Goal: Check status: Check status

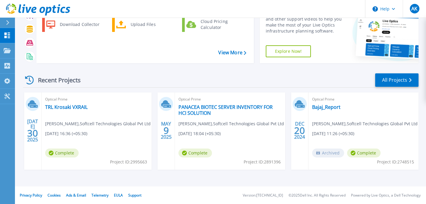
scroll to position [37, 0]
click at [74, 106] on link "TRL Krosaki VXRAIL" at bounding box center [66, 107] width 42 height 6
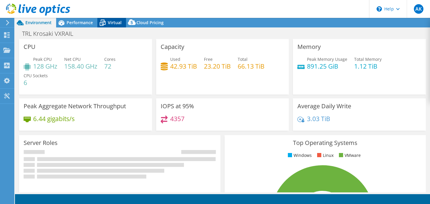
click at [112, 23] on span "Virtual" at bounding box center [115, 23] width 14 height 6
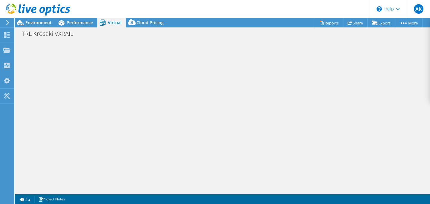
select select "[GEOGRAPHIC_DATA]"
select select "INR"
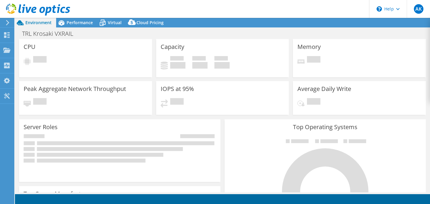
select select "[GEOGRAPHIC_DATA]"
select select "INR"
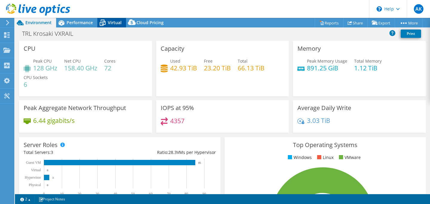
click at [105, 21] on icon at bounding box center [102, 23] width 10 height 10
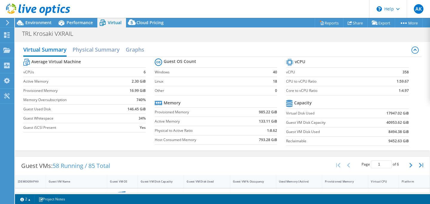
click at [202, 202] on div "1 2 Project Notes" at bounding box center [119, 199] width 205 height 7
click at [79, 26] on div "Performance" at bounding box center [76, 23] width 41 height 10
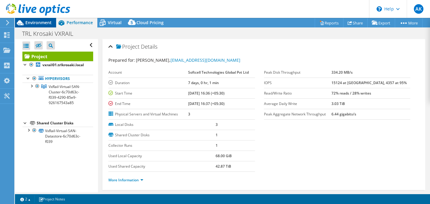
click at [37, 20] on span "Environment" at bounding box center [38, 23] width 26 height 6
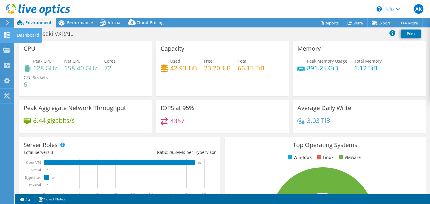
click at [4, 38] on use at bounding box center [7, 35] width 6 height 6
click at [23, 38] on div "Dashboard" at bounding box center [28, 35] width 28 height 15
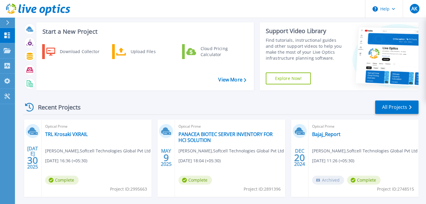
scroll to position [37, 0]
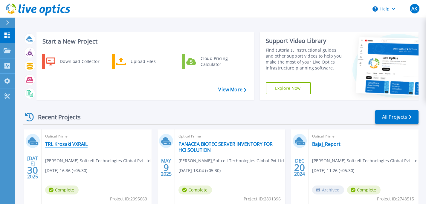
click at [66, 145] on link "TRL Krosaki VXRAIL" at bounding box center [66, 144] width 42 height 6
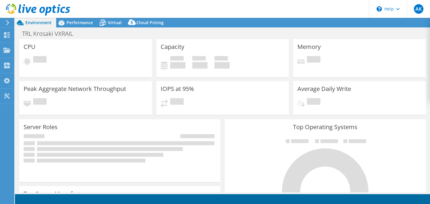
select select "[GEOGRAPHIC_DATA]"
select select "INR"
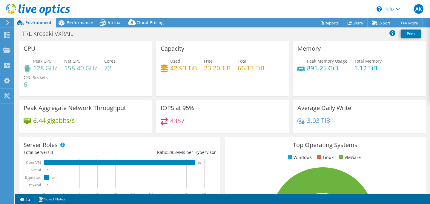
click at [66, 145] on div "Server Roles Physical Servers represent bare metal servers that were targets of…" at bounding box center [119, 168] width 201 height 63
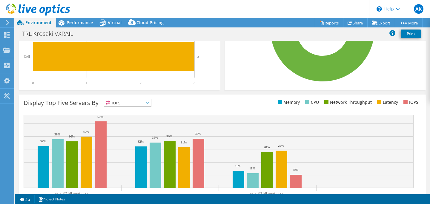
scroll to position [211, 0]
